Goal: Transaction & Acquisition: Book appointment/travel/reservation

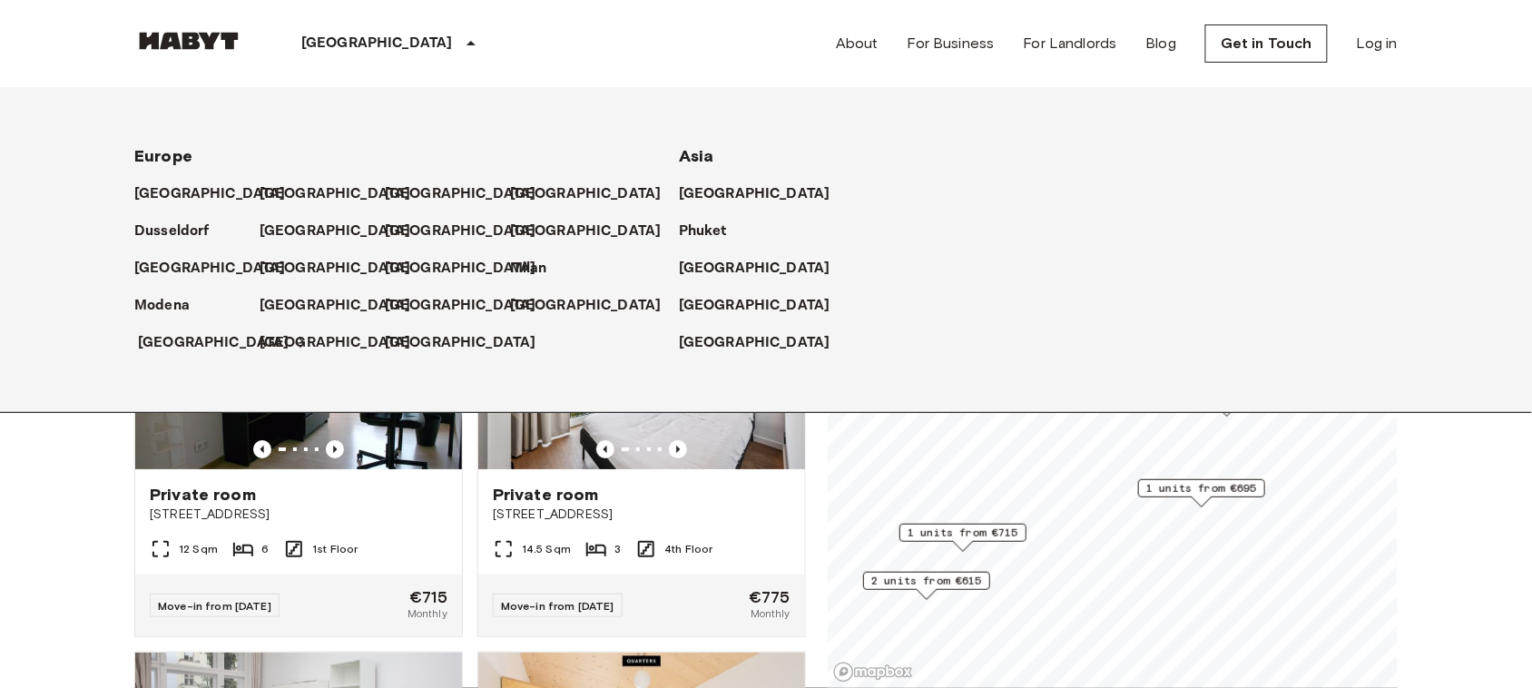
click at [164, 350] on p "[GEOGRAPHIC_DATA]" at bounding box center [214, 343] width 152 height 22
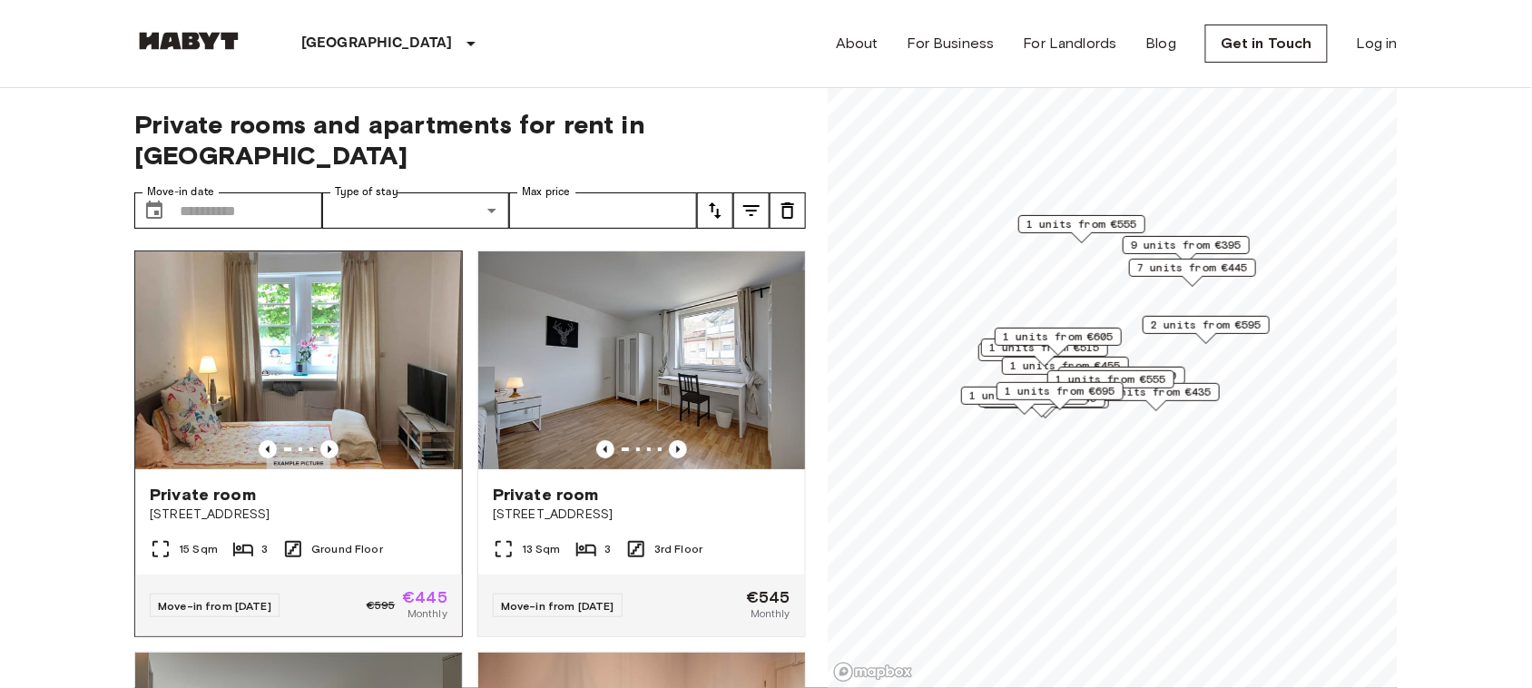
click at [366, 336] on img at bounding box center [298, 360] width 327 height 218
click at [301, 330] on img at bounding box center [298, 361] width 327 height 218
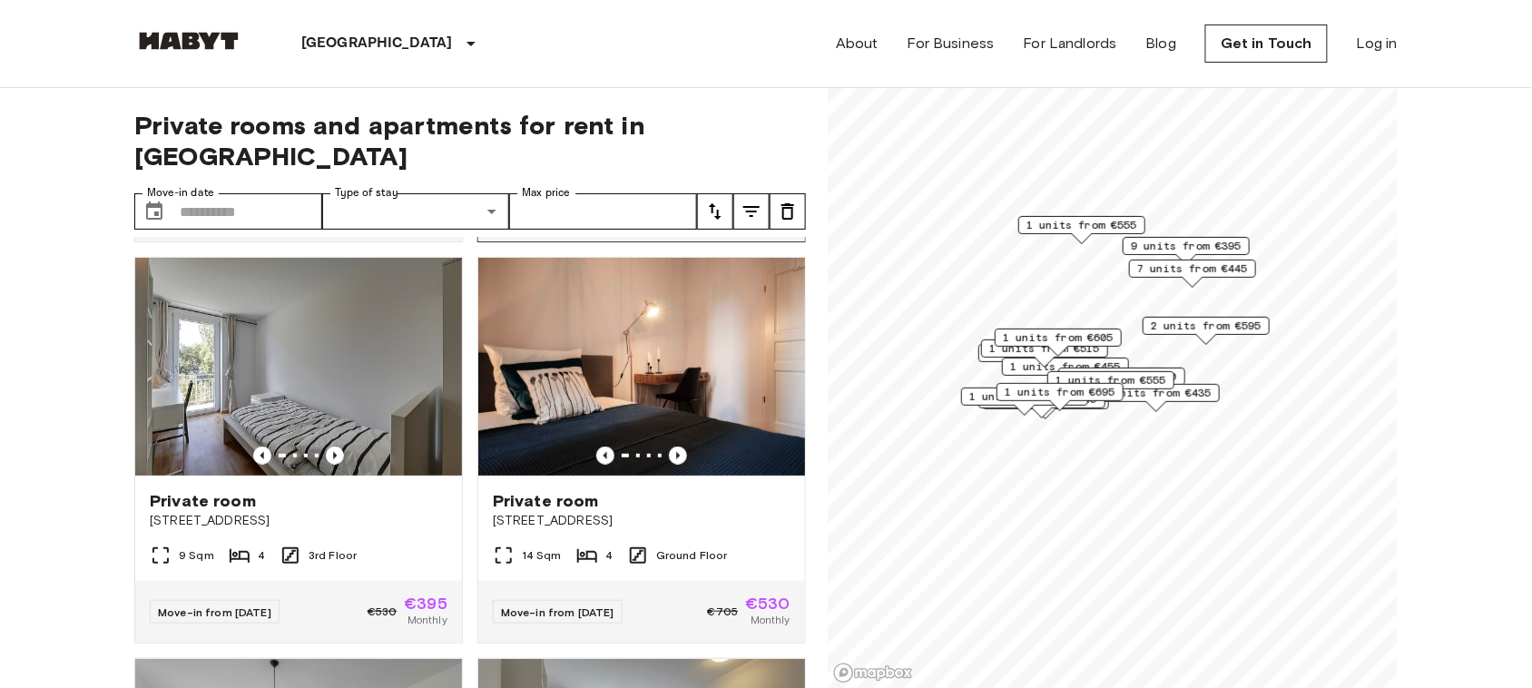
scroll to position [397, 0]
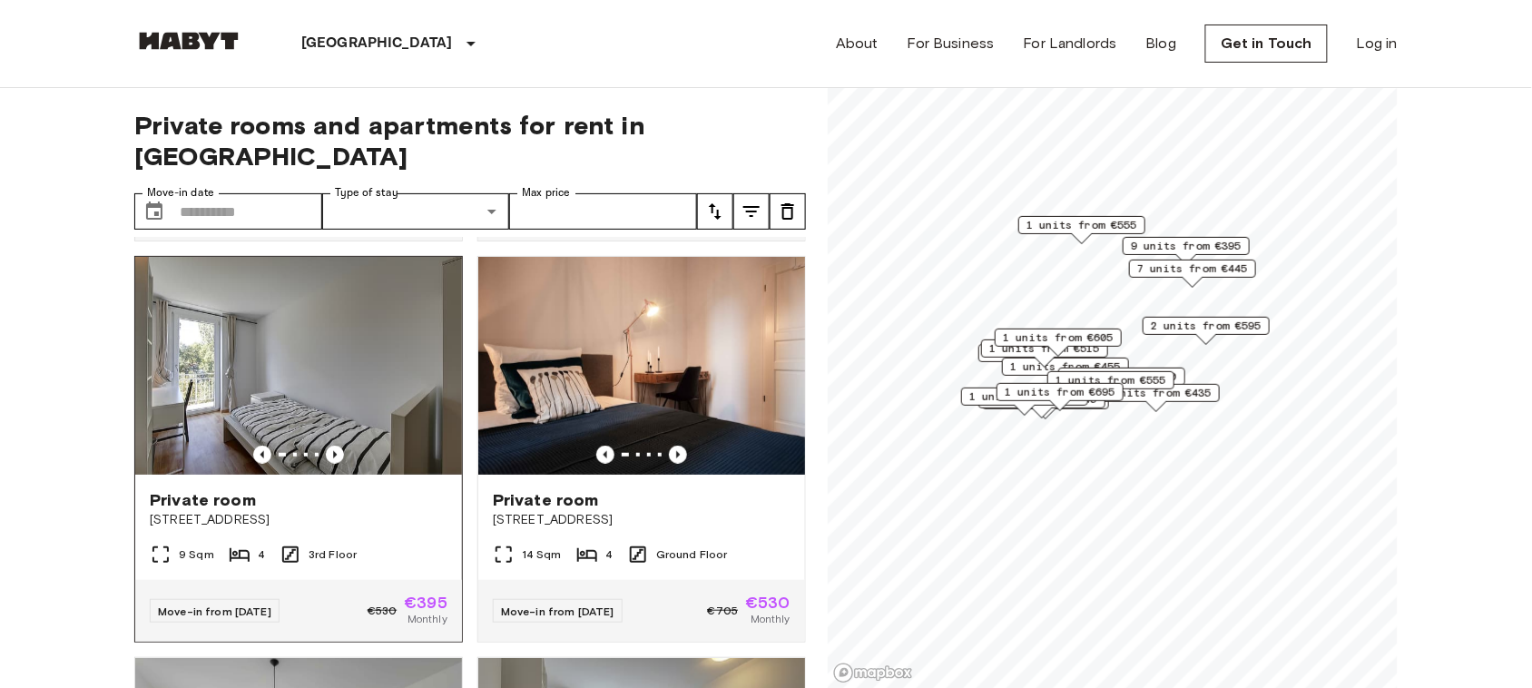
click at [337, 328] on img at bounding box center [298, 366] width 327 height 218
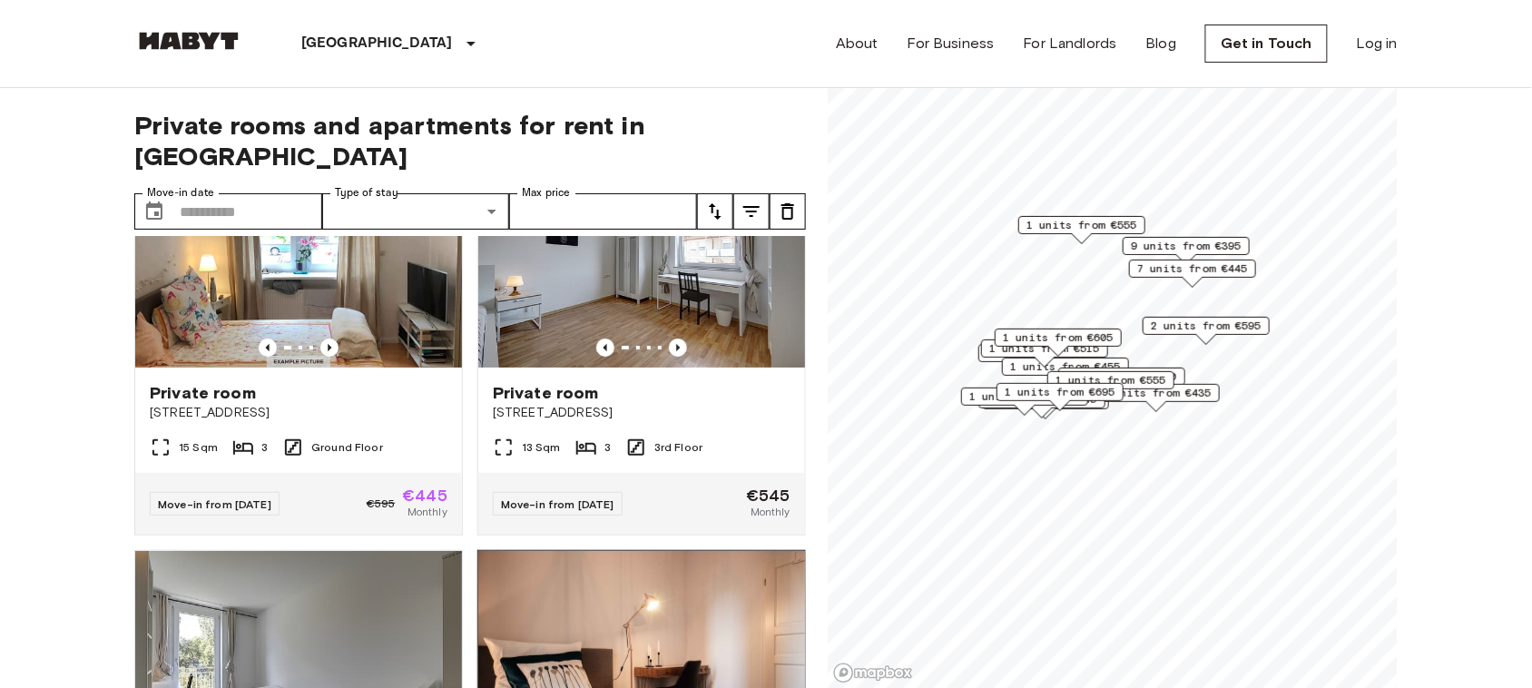
scroll to position [102, 0]
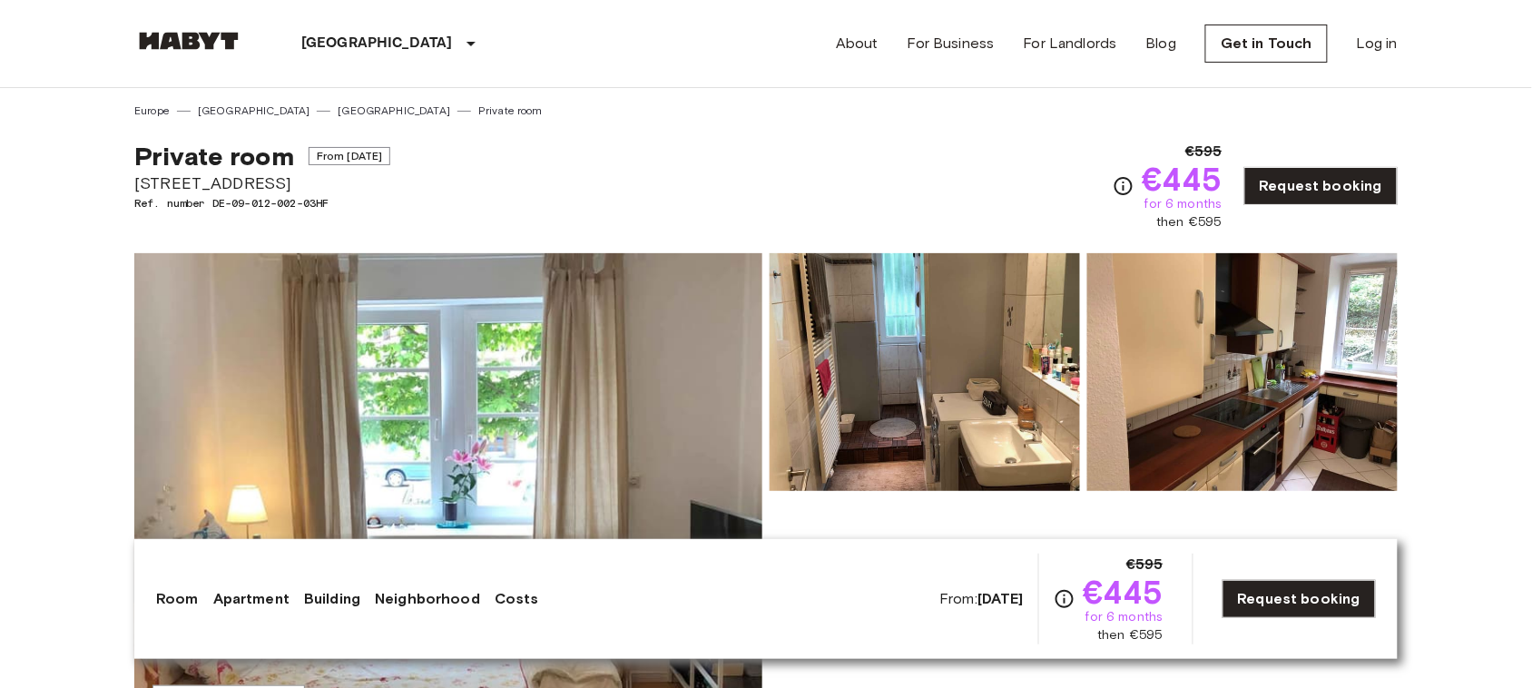
click at [559, 683] on img at bounding box center [448, 494] width 628 height 483
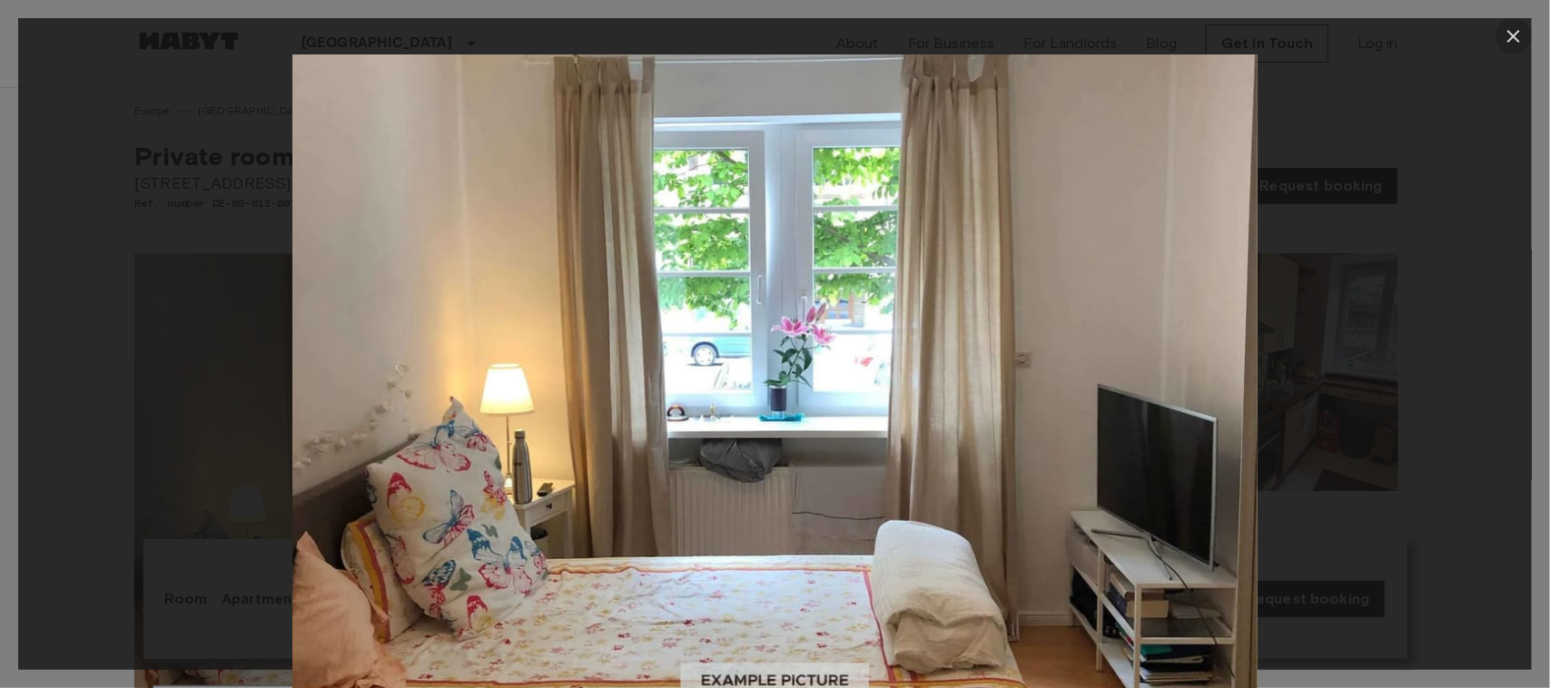
click at [1512, 30] on icon "button" at bounding box center [1514, 36] width 22 height 22
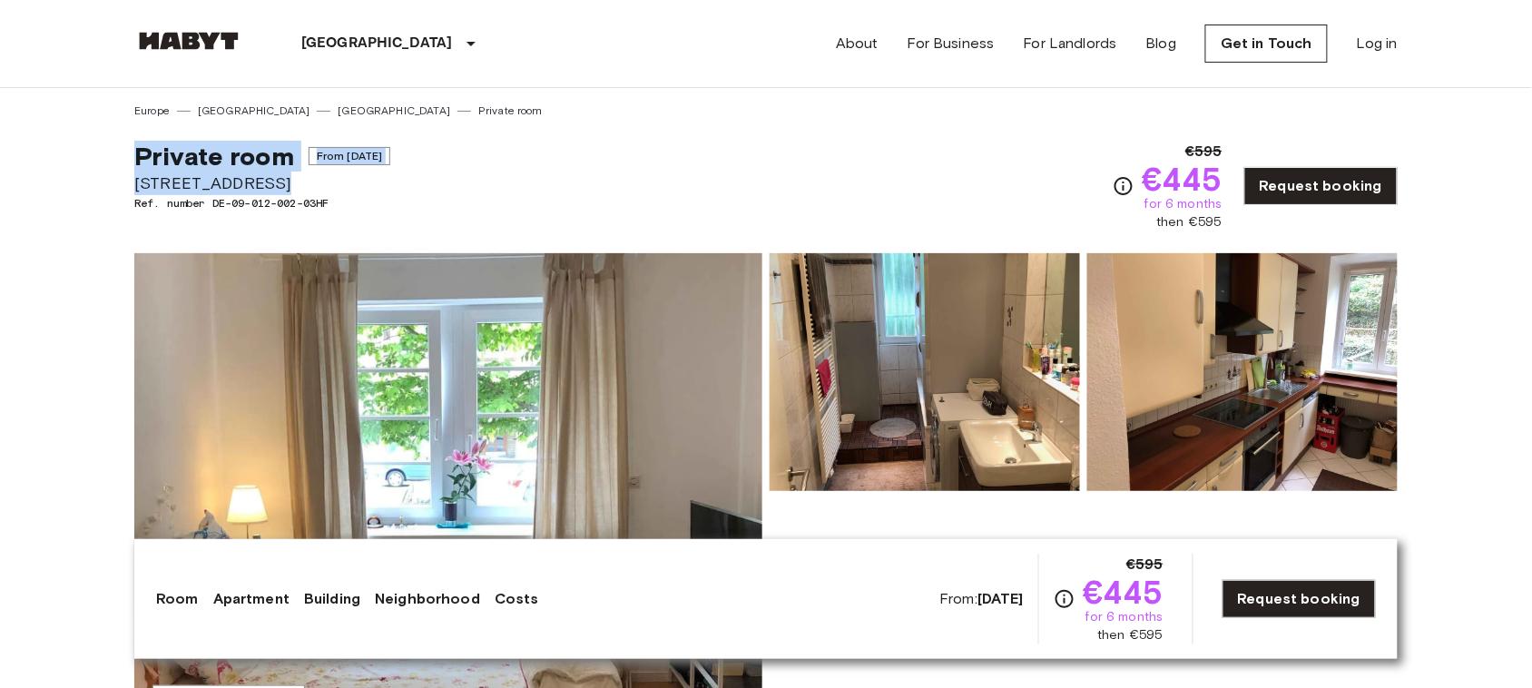
copy div "Private room From Sep 21 2025 Schwabstraße 163"
drag, startPoint x: 292, startPoint y: 174, endPoint x: 128, endPoint y: 168, distance: 164.4
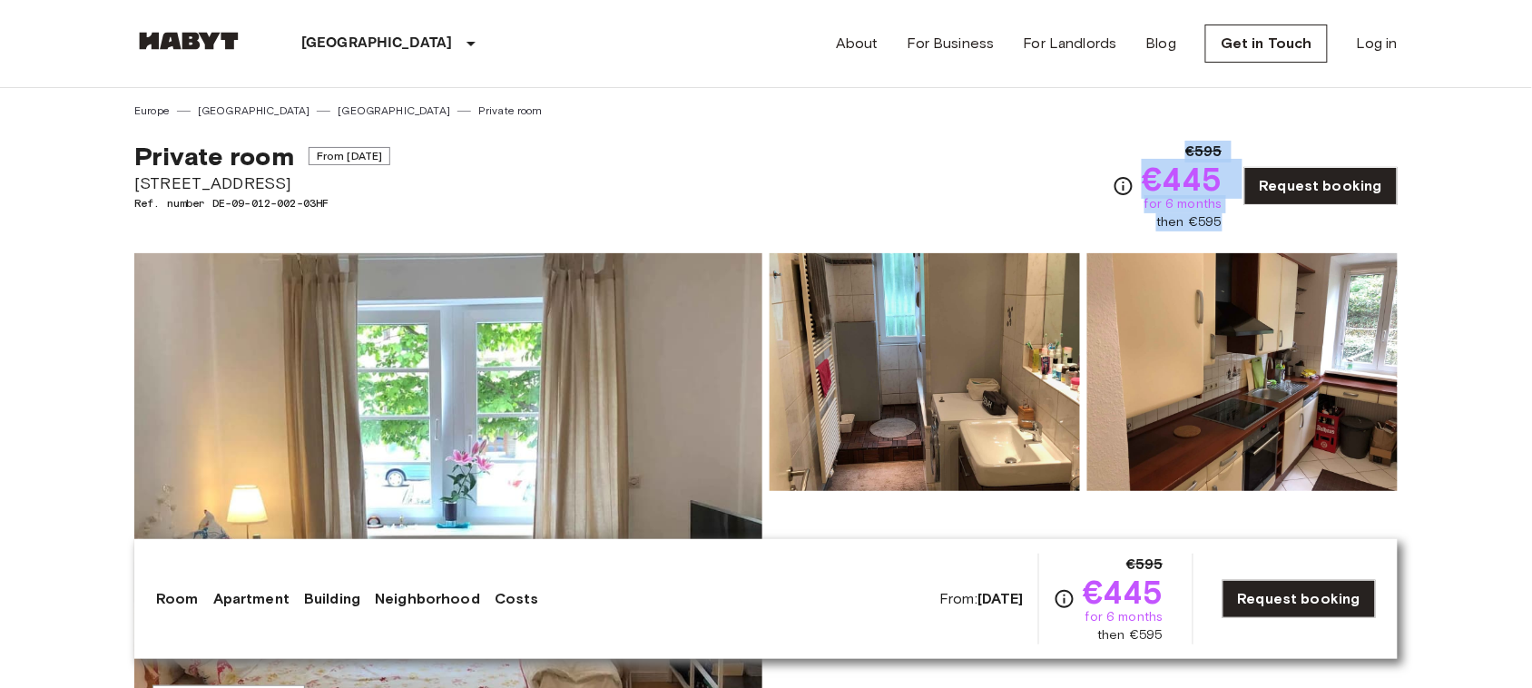
copy div "€595 €445 for 6 months then €595"
drag, startPoint x: 1178, startPoint y: 143, endPoint x: 1230, endPoint y: 223, distance: 96.0
click at [1230, 223] on div "€595 €445 for 6 months then €595 Request booking" at bounding box center [1255, 186] width 285 height 91
drag, startPoint x: 973, startPoint y: 399, endPoint x: 951, endPoint y: 407, distance: 23.8
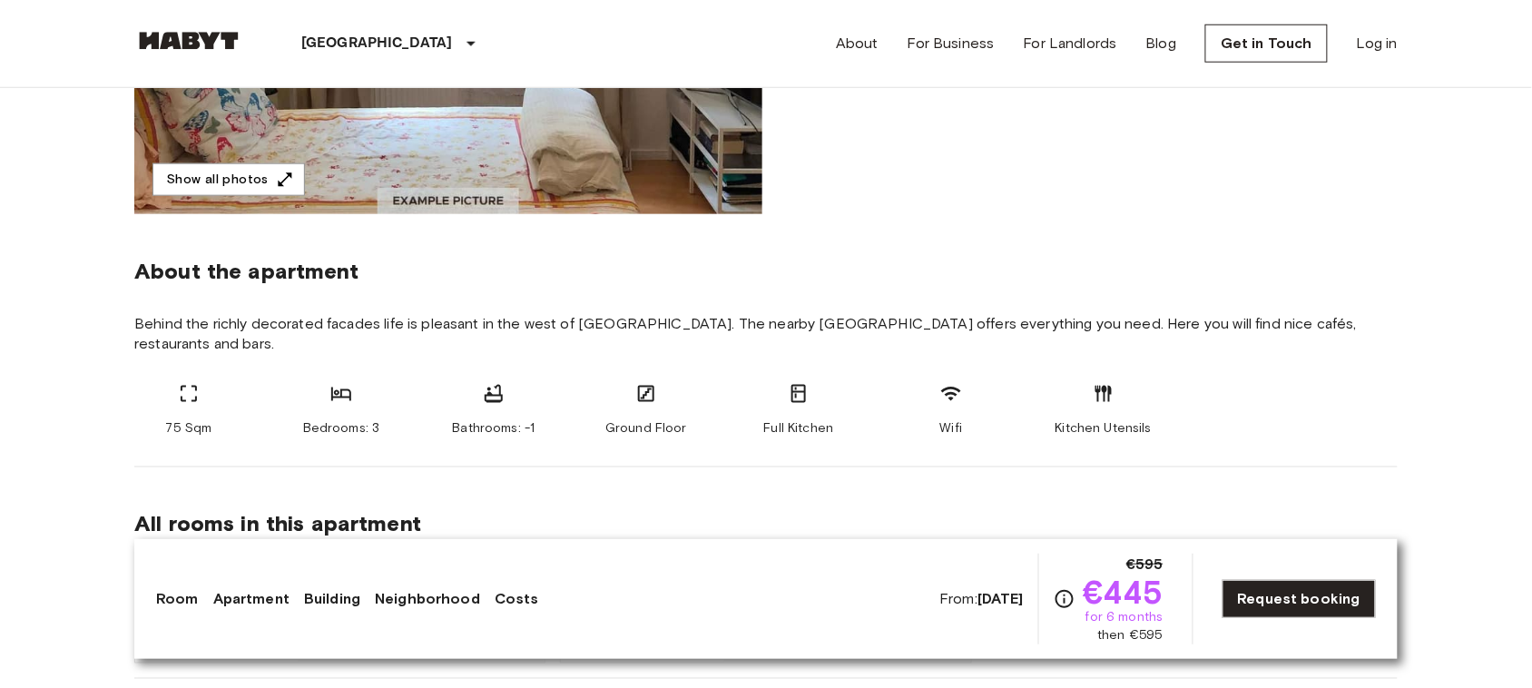
scroll to position [523, 0]
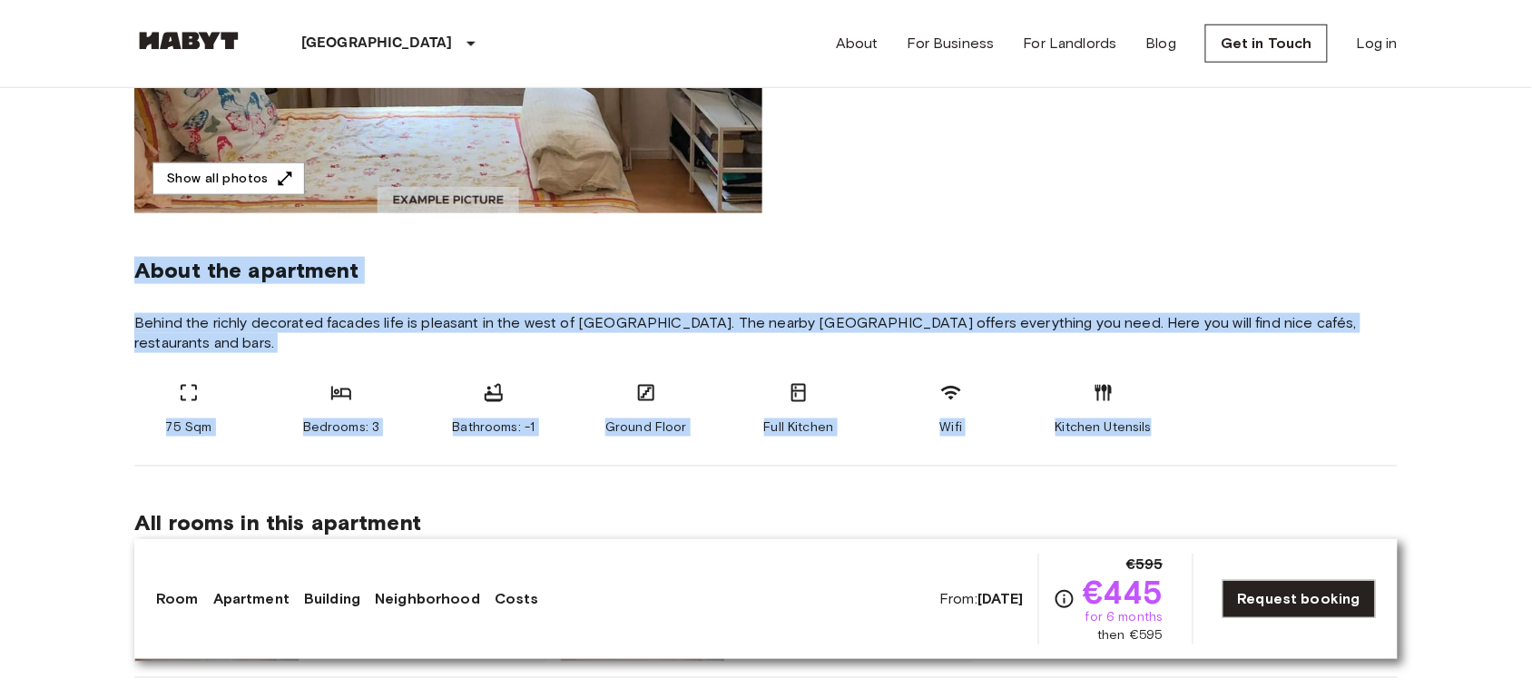
copy section "About the apartment Behind the richly decorated facades life is pleasant in the…"
drag, startPoint x: 137, startPoint y: 268, endPoint x: 1118, endPoint y: 318, distance: 982.7
click at [1118, 318] on section "About the apartment Behind the richly decorated facades life is pleasant in the…" at bounding box center [766, 339] width 1264 height 253
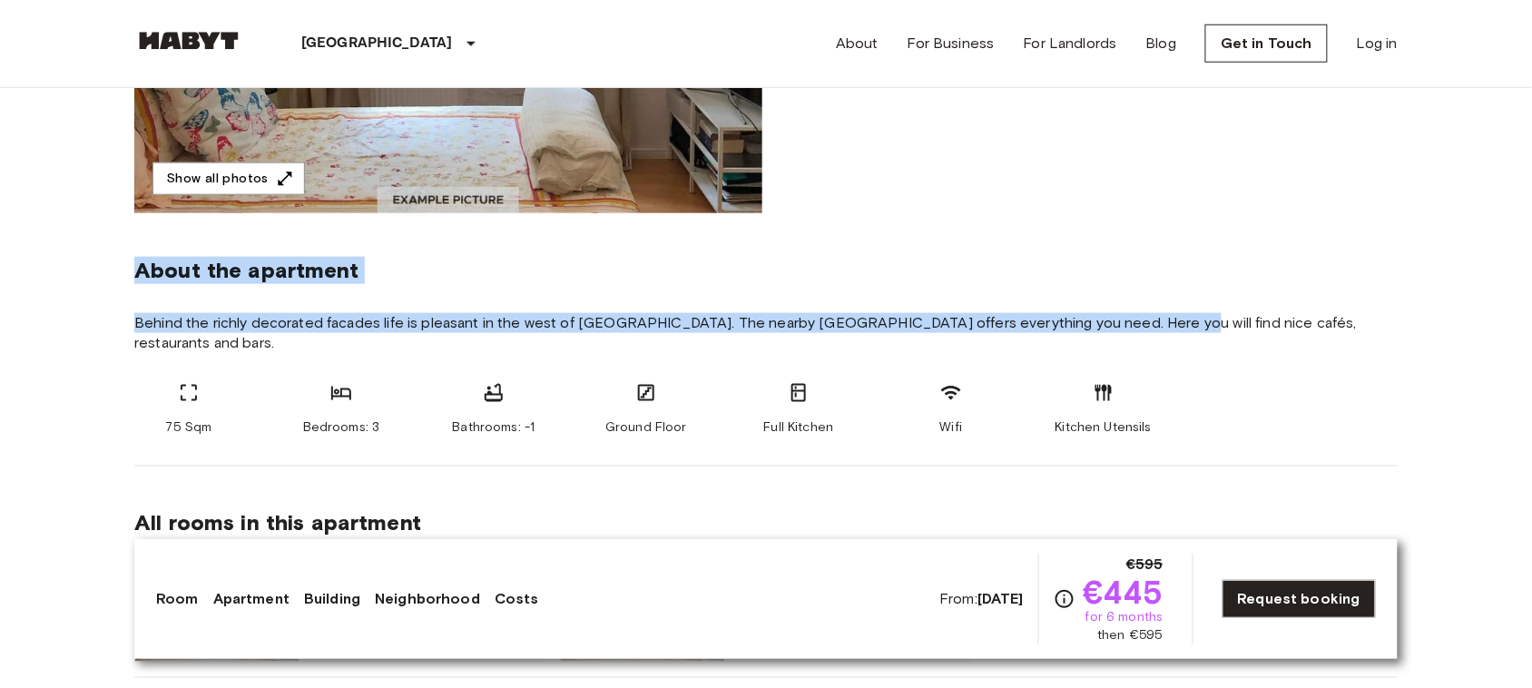
copy section "About the apartment Behind the richly decorated facades life is pleasant in the…"
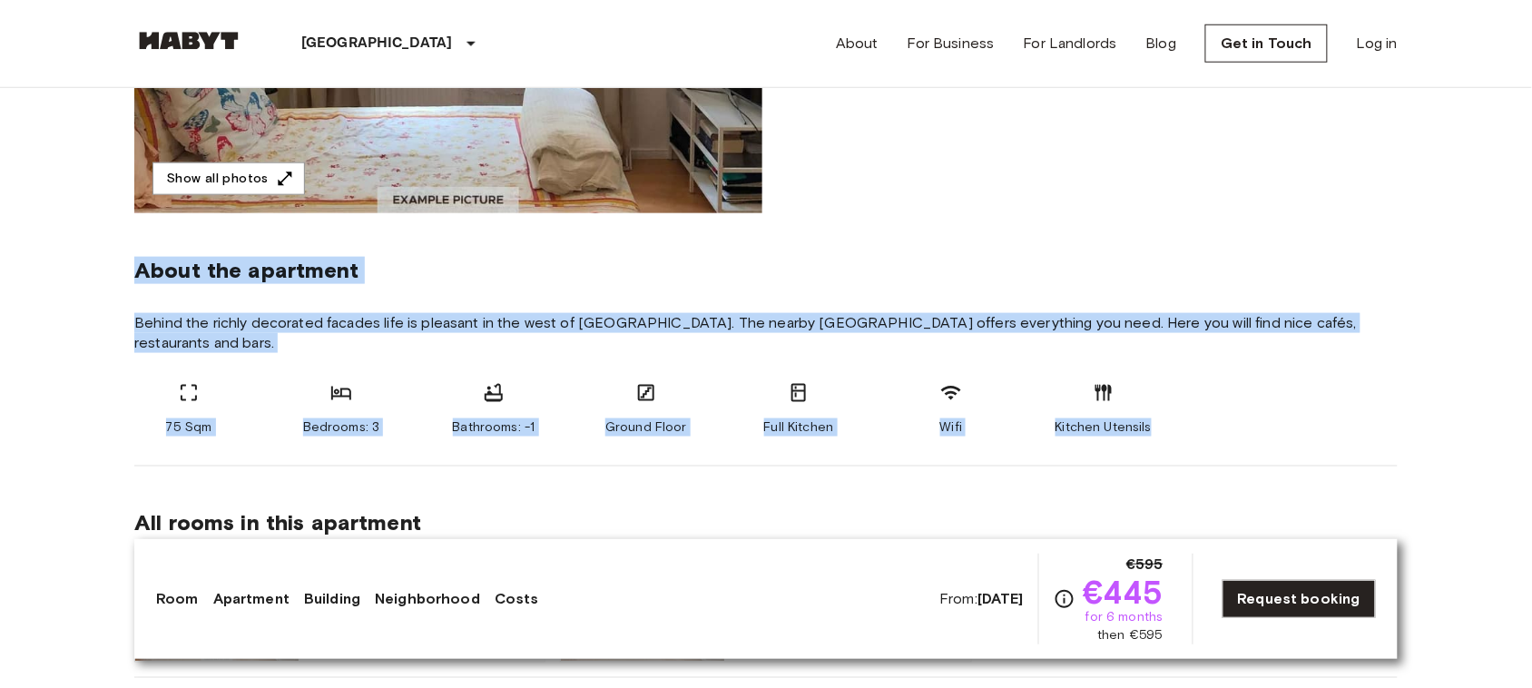
copy section "About the apartment Behind the richly decorated facades life is pleasant in the…"
drag, startPoint x: 136, startPoint y: 269, endPoint x: 1187, endPoint y: 406, distance: 1060.2
click at [1187, 406] on section "About the apartment Behind the richly decorated facades life is pleasant in the…" at bounding box center [766, 339] width 1264 height 253
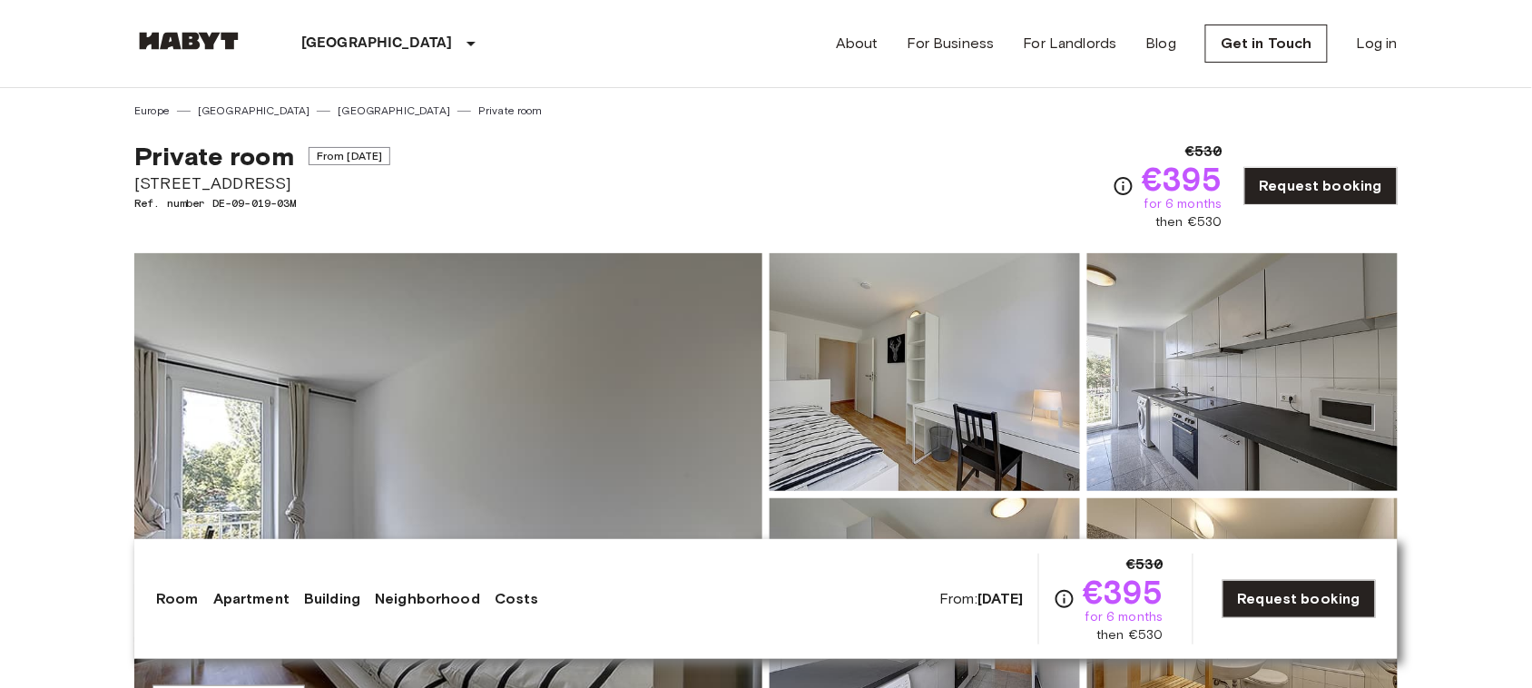
copy div "Private room From Oct 19 2025 Aachener Straße 8"
drag, startPoint x: 130, startPoint y: 141, endPoint x: 368, endPoint y: 175, distance: 240.3
drag, startPoint x: 1072, startPoint y: 360, endPoint x: 954, endPoint y: 360, distance: 118.0
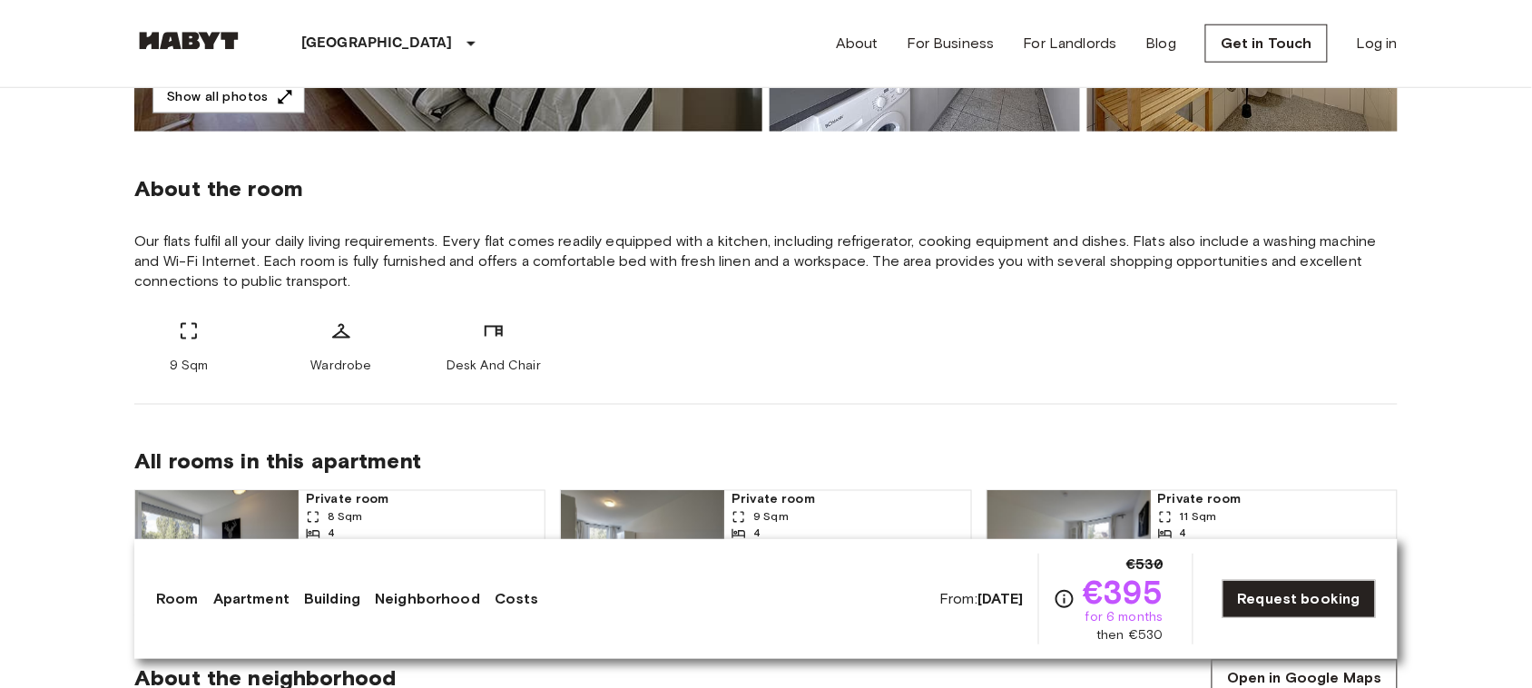
scroll to position [606, 0]
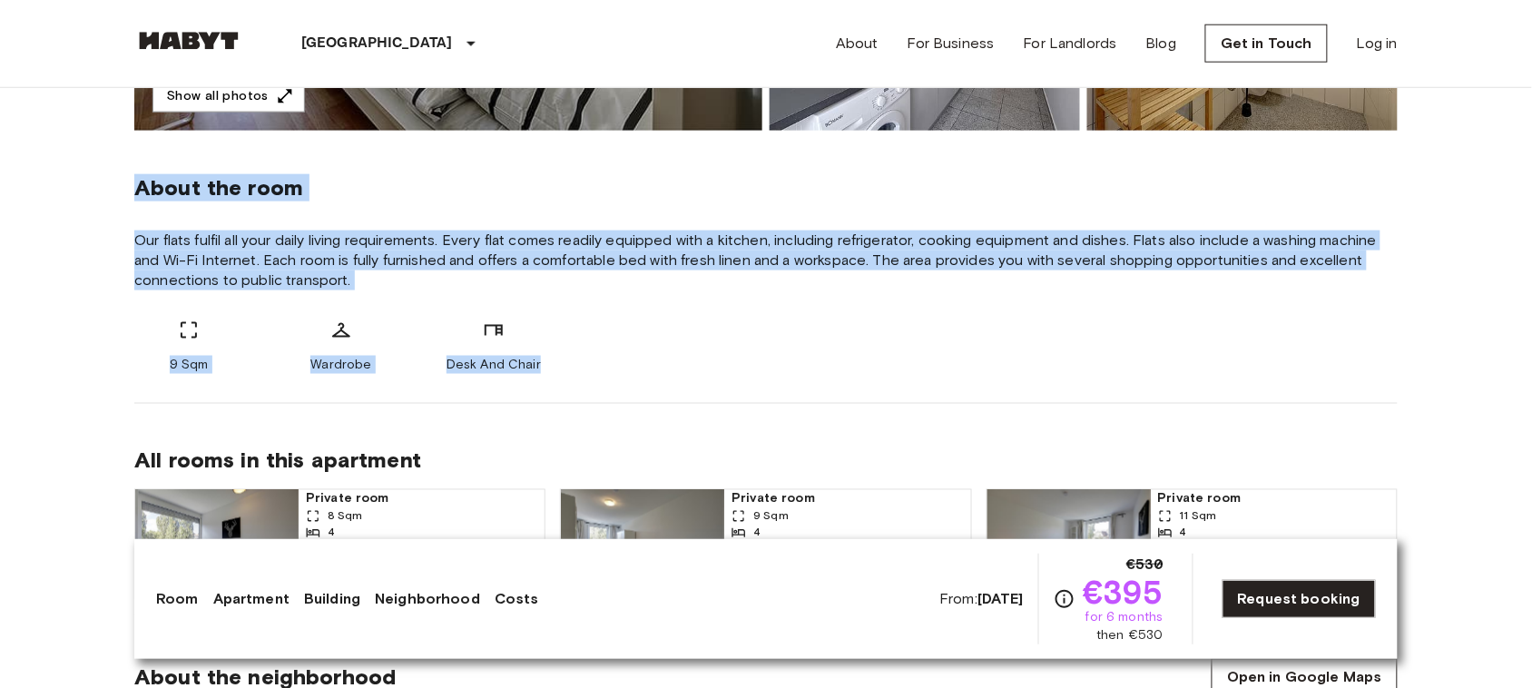
copy div "About the room Our flats fulfil all your daily living requirements. Every flat …"
drag, startPoint x: 138, startPoint y: 193, endPoint x: 586, endPoint y: 333, distance: 468.9
click at [586, 333] on div "About the room Our flats fulfil all your daily living requirements. Every flat …" at bounding box center [766, 267] width 1264 height 273
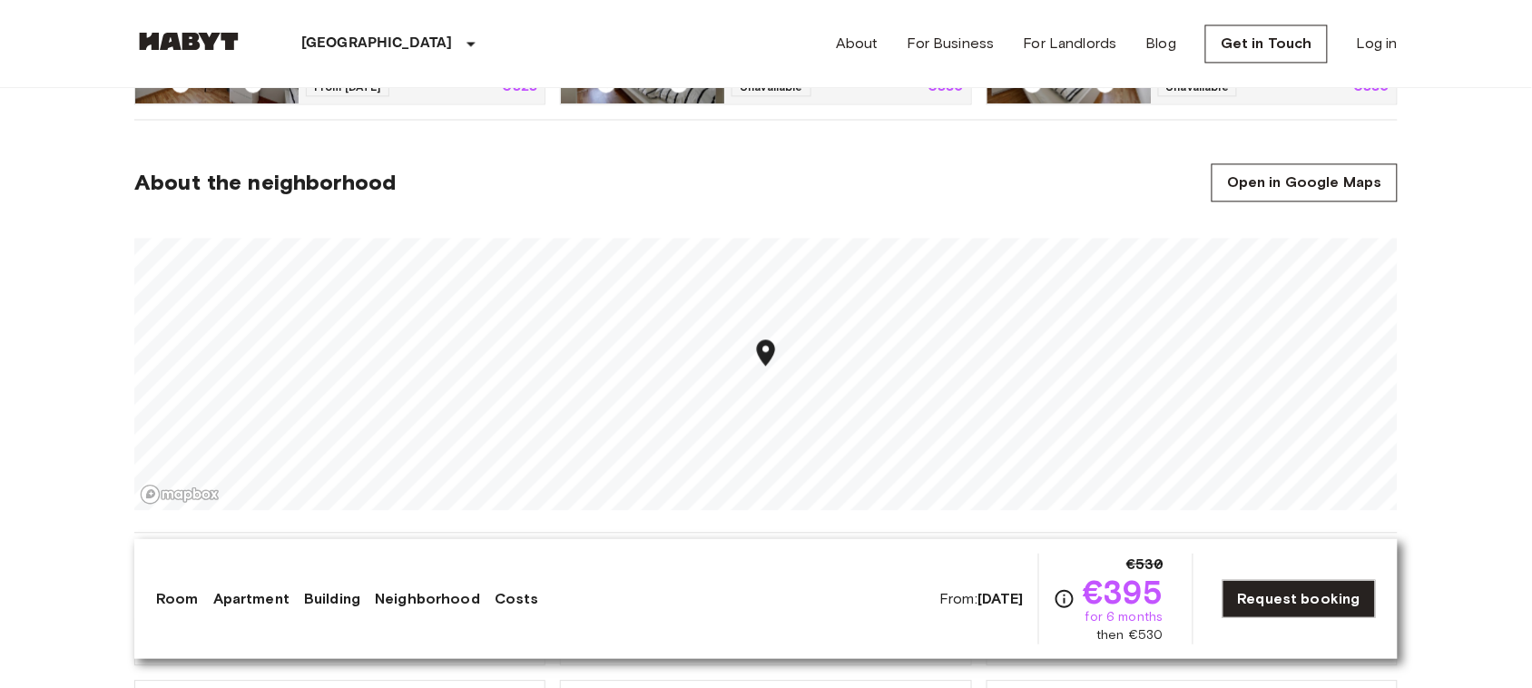
scroll to position [1105, 0]
